Goal: Book appointment/travel/reservation

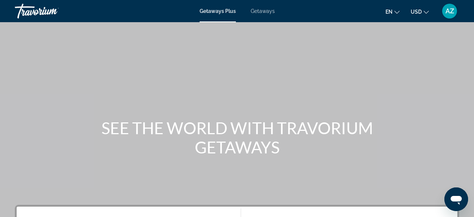
click at [261, 11] on span "Getaways" at bounding box center [263, 11] width 24 height 6
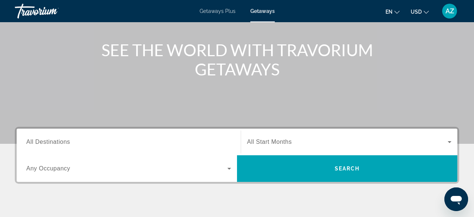
scroll to position [79, 0]
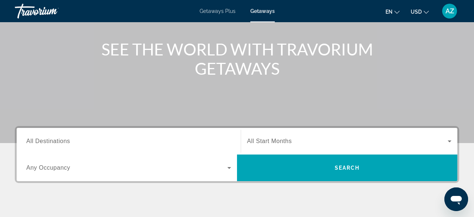
click at [36, 143] on span "All Destinations" at bounding box center [48, 141] width 44 height 6
click at [36, 143] on input "Destination All Destinations" at bounding box center [128, 141] width 205 height 9
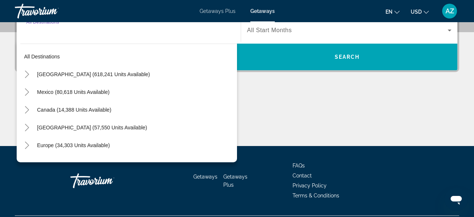
scroll to position [189, 0]
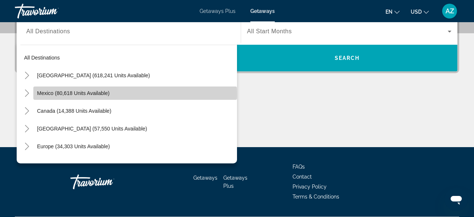
click at [74, 94] on span "Mexico (80,618 units available)" at bounding box center [73, 93] width 73 height 6
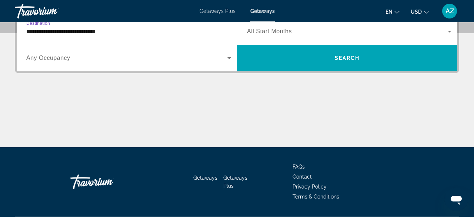
scroll to position [181, 0]
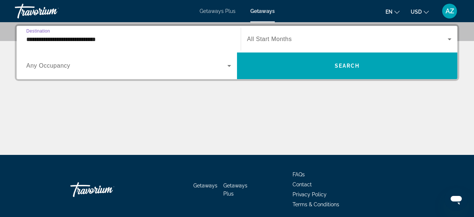
click at [34, 39] on input "**********" at bounding box center [128, 39] width 205 height 9
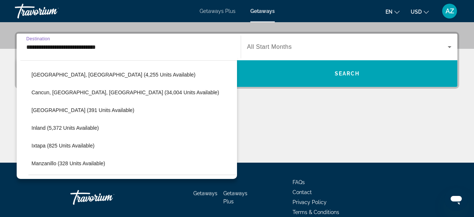
scroll to position [64, 0]
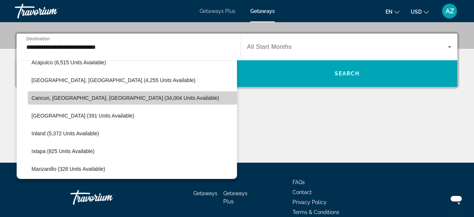
click at [41, 98] on span "Cancun, [GEOGRAPHIC_DATA], [GEOGRAPHIC_DATA] (34,004 units available)" at bounding box center [125, 98] width 188 height 6
type input "**********"
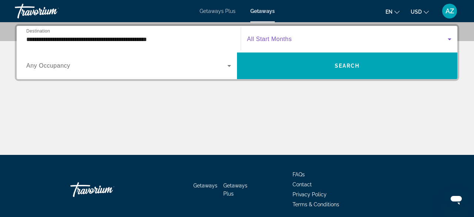
click at [450, 39] on icon "Search widget" at bounding box center [450, 40] width 4 height 2
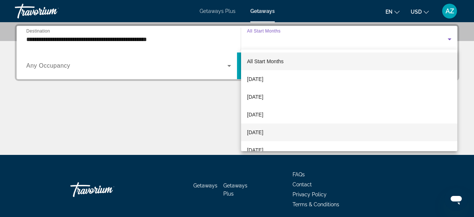
click at [263, 131] on span "[DATE]" at bounding box center [255, 132] width 16 height 9
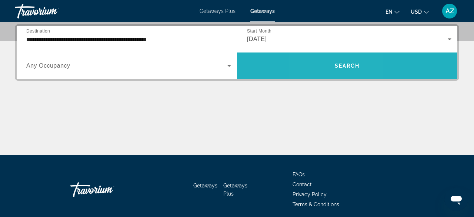
click at [326, 65] on span "Search widget" at bounding box center [347, 66] width 220 height 18
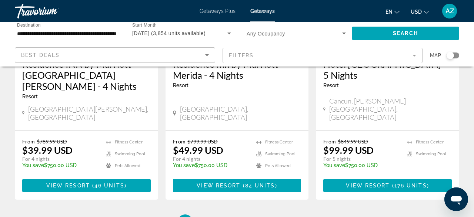
scroll to position [1025, 0]
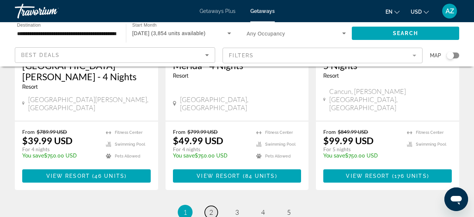
click at [212, 209] on span "2" at bounding box center [211, 213] width 4 height 8
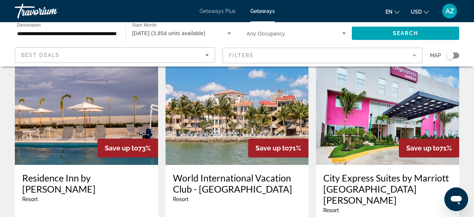
scroll to position [894, 0]
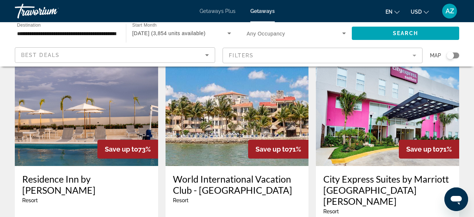
click at [230, 99] on img "Main content" at bounding box center [237, 107] width 143 height 119
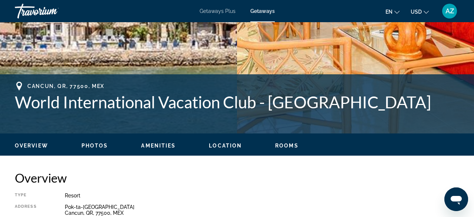
scroll to position [219, 0]
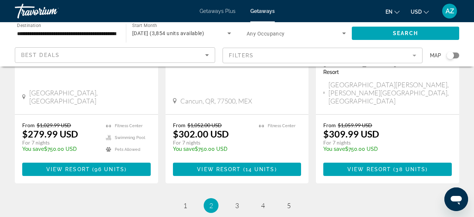
scroll to position [1048, 0]
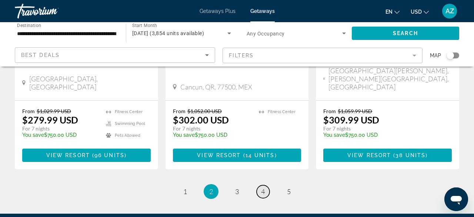
click at [265, 186] on link "page 4" at bounding box center [263, 192] width 13 height 13
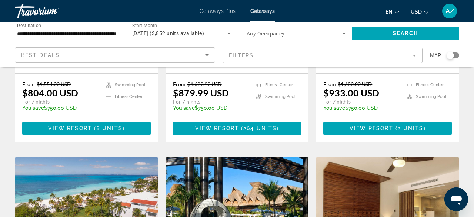
scroll to position [794, 0]
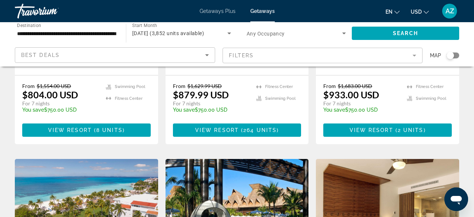
click at [240, 159] on img "Main content" at bounding box center [237, 218] width 143 height 119
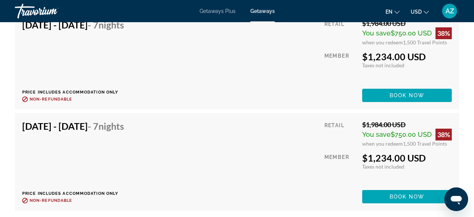
scroll to position [2367, 0]
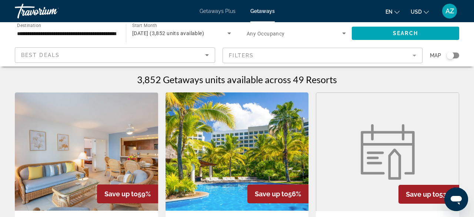
click at [414, 56] on mat-form-field "Filters" at bounding box center [323, 56] width 200 height 16
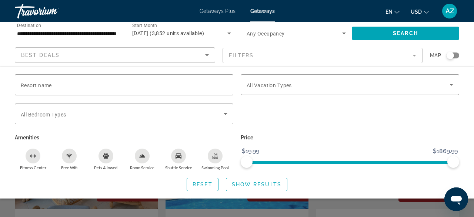
scroll to position [0, 0]
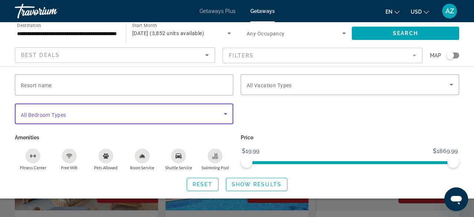
click at [225, 112] on icon "Search widget" at bounding box center [225, 114] width 9 height 9
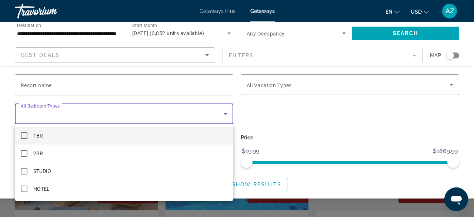
click at [225, 112] on div at bounding box center [237, 108] width 474 height 217
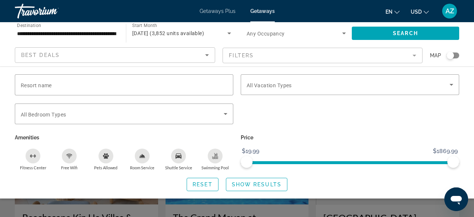
scroll to position [0, 0]
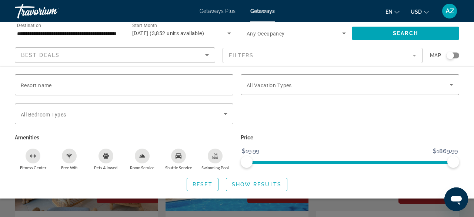
click at [417, 205] on div "Search widget" at bounding box center [237, 164] width 474 height 106
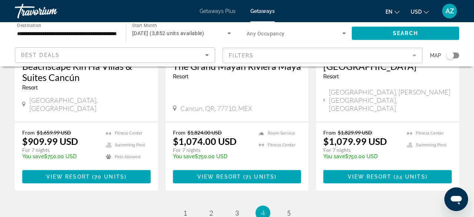
scroll to position [1048, 0]
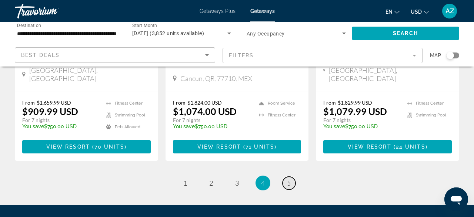
click at [288, 179] on span "5" at bounding box center [289, 183] width 4 height 8
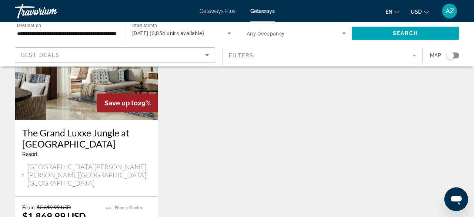
scroll to position [80, 0]
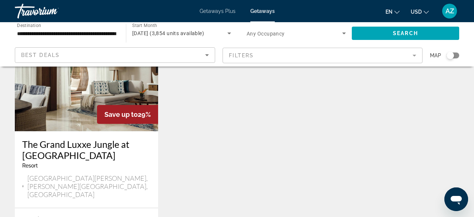
click at [88, 90] on img "Main content" at bounding box center [86, 72] width 143 height 119
